Goal: Information Seeking & Learning: Learn about a topic

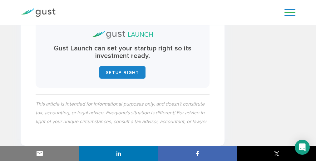
scroll to position [27, 0]
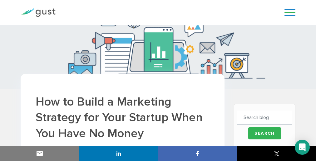
click at [158, 132] on h1 "How to Build a Marketing Strategy for Your Startup When You Have No Money" at bounding box center [123, 118] width 174 height 48
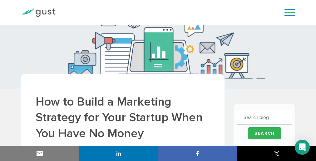
click at [158, 132] on h1 "How to Build a Marketing Strategy for Your Startup When You Have No Money" at bounding box center [123, 118] width 174 height 48
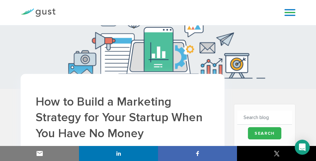
click at [158, 132] on h1 "How to Build a Marketing Strategy for Your Startup When You Have No Money" at bounding box center [123, 118] width 174 height 48
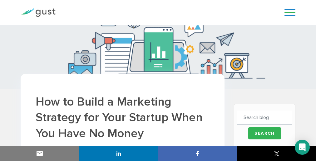
click at [158, 132] on h1 "How to Build a Marketing Strategy for Your Startup When You Have No Money" at bounding box center [123, 118] width 174 height 48
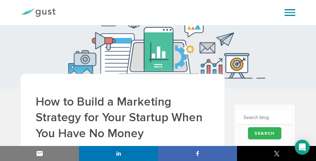
click at [158, 132] on h1 "How to Build a Marketing Strategy for Your Startup When You Have No Money" at bounding box center [123, 118] width 174 height 48
